Goal: Task Accomplishment & Management: Manage account settings

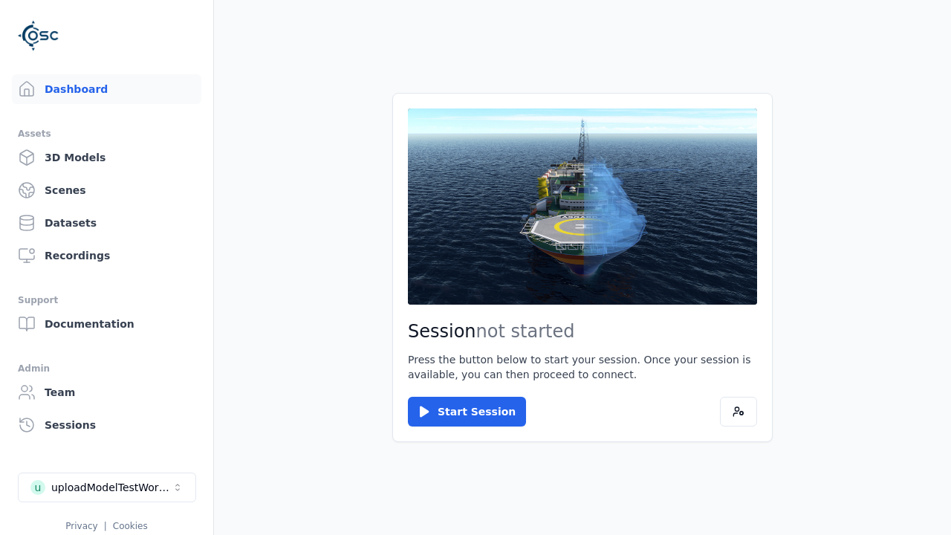
click at [106, 158] on link "3D Models" at bounding box center [107, 158] width 190 height 30
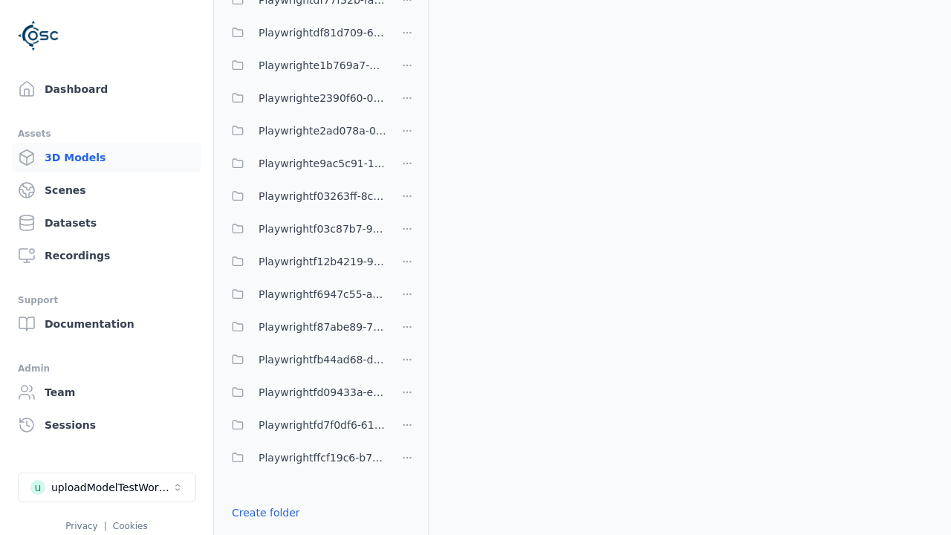
click at [265, 513] on link "Create folder" at bounding box center [266, 512] width 68 height 15
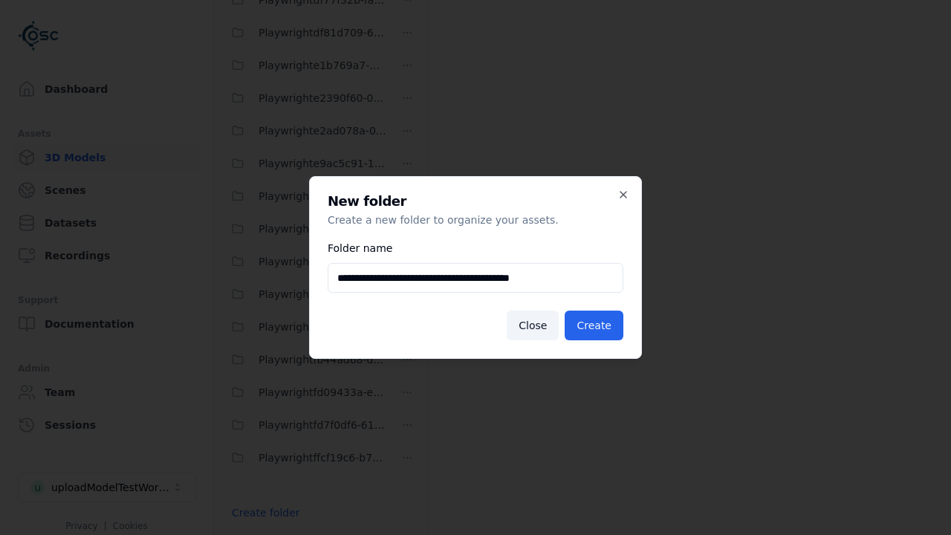
type input "**********"
click at [594, 326] on button "Create" at bounding box center [594, 326] width 59 height 30
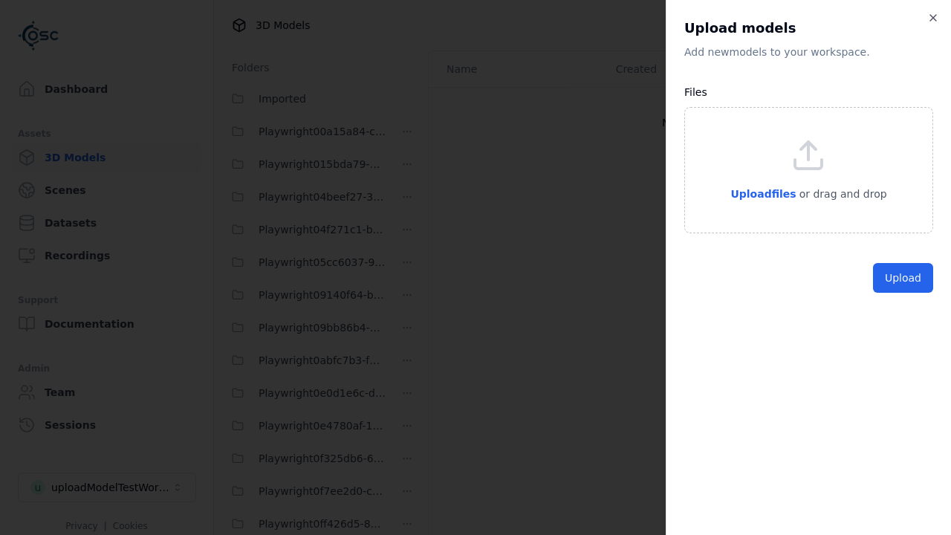
click at [903, 293] on button "Upload" at bounding box center [903, 278] width 60 height 30
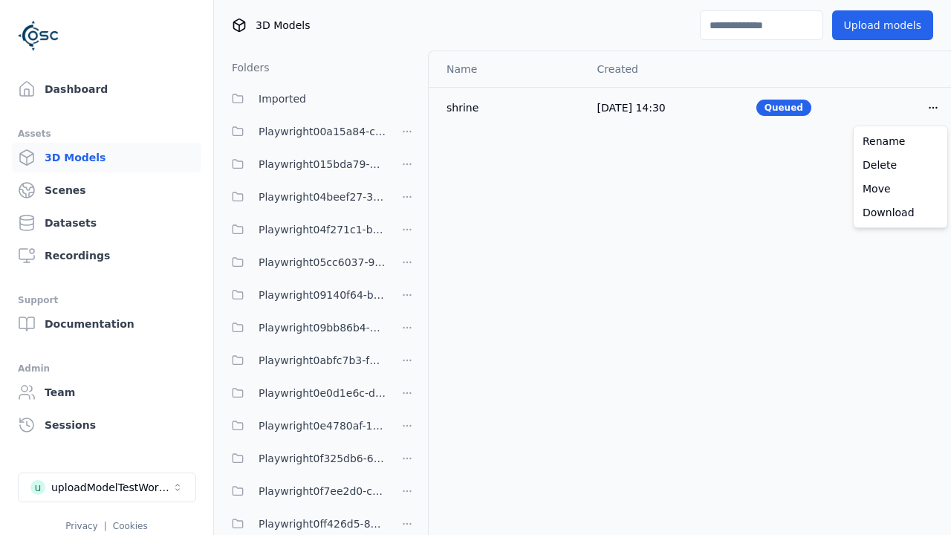
click at [934, 107] on html "Support Dashboard Assets 3D Models Scenes Datasets Recordings Support Documenta…" at bounding box center [475, 267] width 951 height 535
click at [901, 165] on div "Delete" at bounding box center [901, 165] width 88 height 24
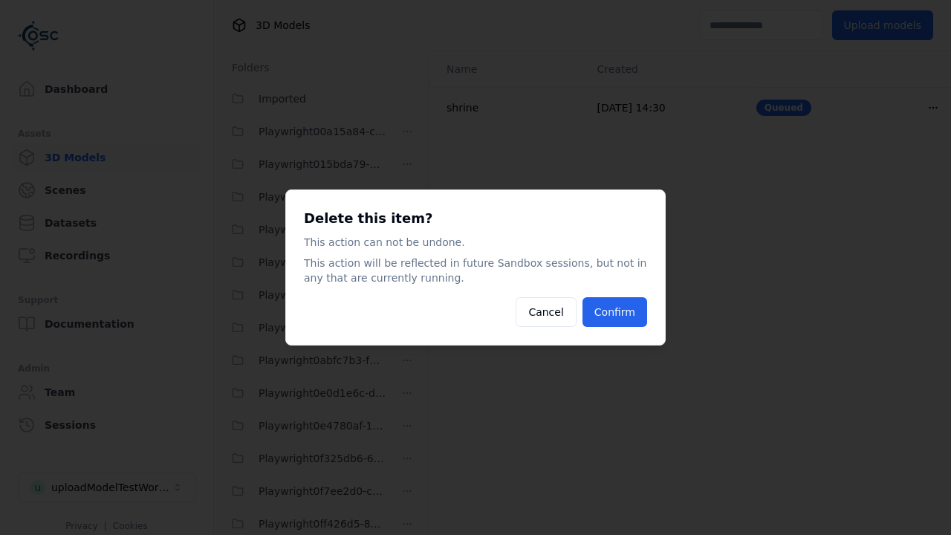
click at [615, 312] on button "Confirm" at bounding box center [615, 312] width 65 height 30
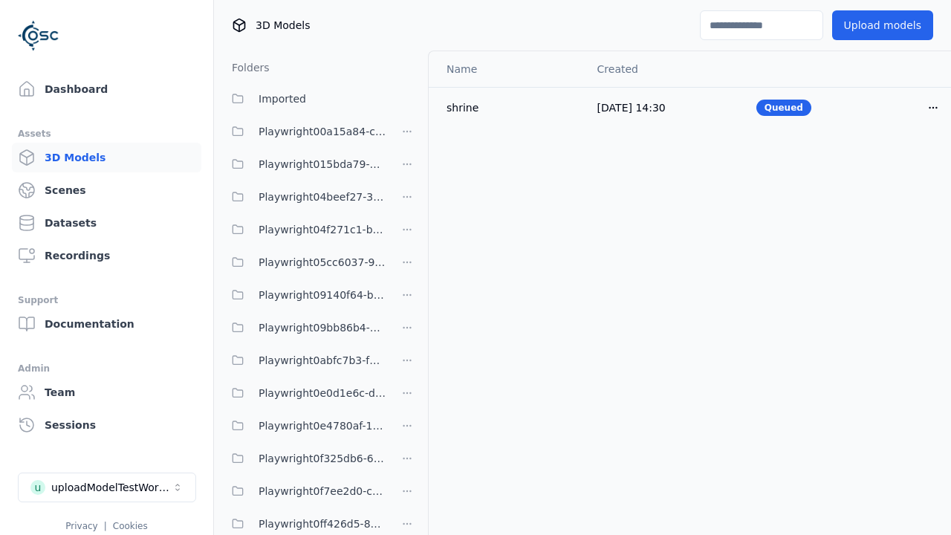
click at [407, 268] on html "Support Dashboard Assets 3D Models Scenes Datasets Recordings Support Documenta…" at bounding box center [475, 267] width 951 height 535
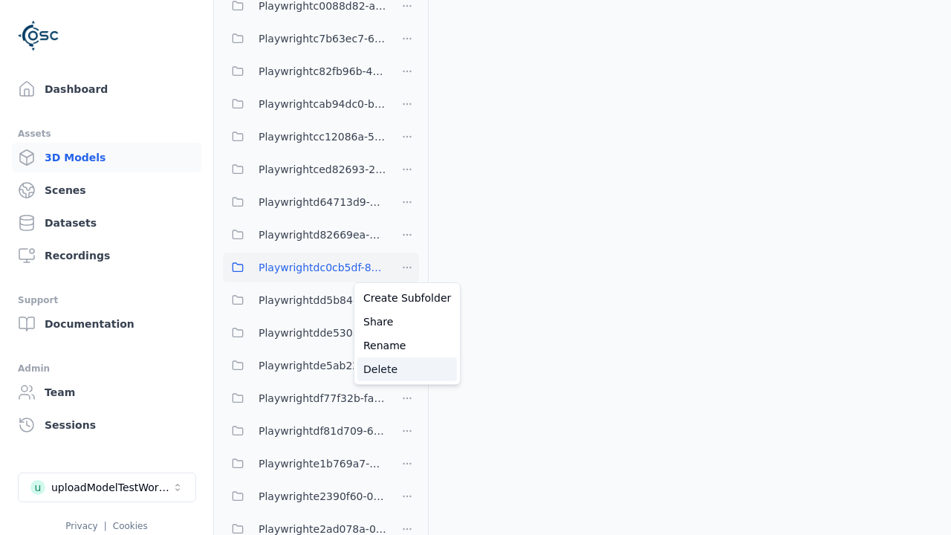
click at [407, 369] on div "Delete" at bounding box center [408, 370] width 100 height 24
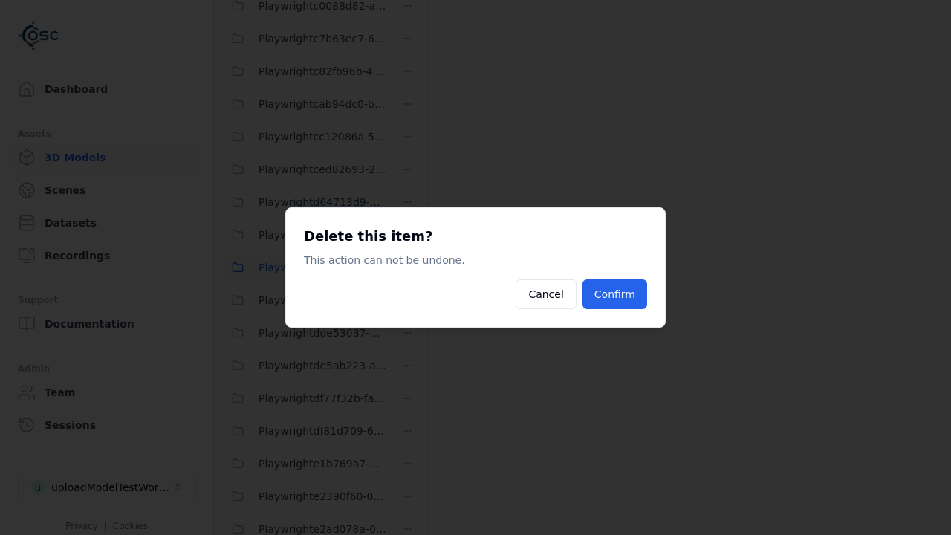
click at [615, 294] on button "Confirm" at bounding box center [615, 294] width 65 height 30
